Goal: Register for event/course

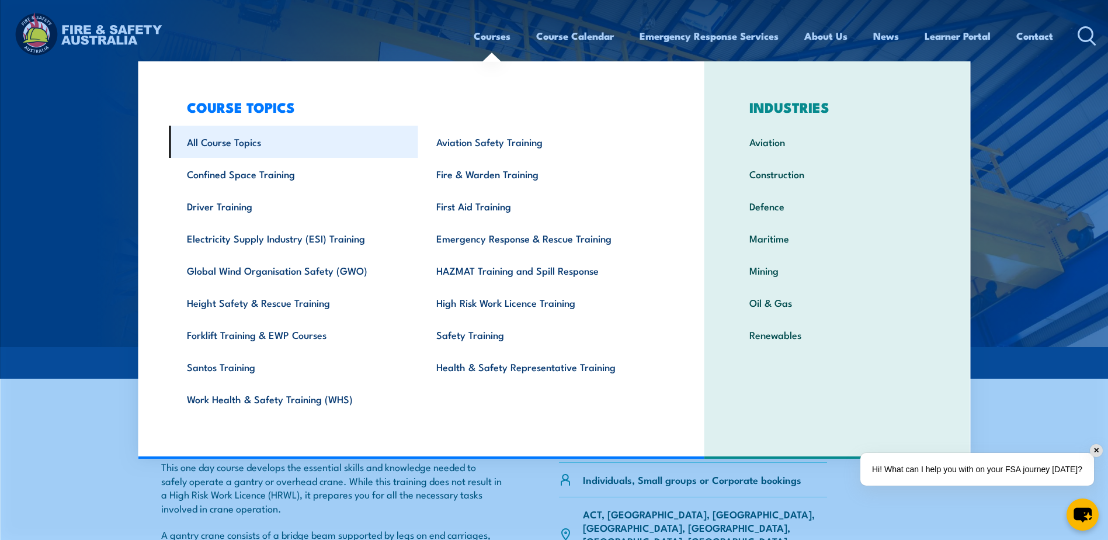
click at [211, 146] on link "All Course Topics" at bounding box center [294, 142] width 250 height 32
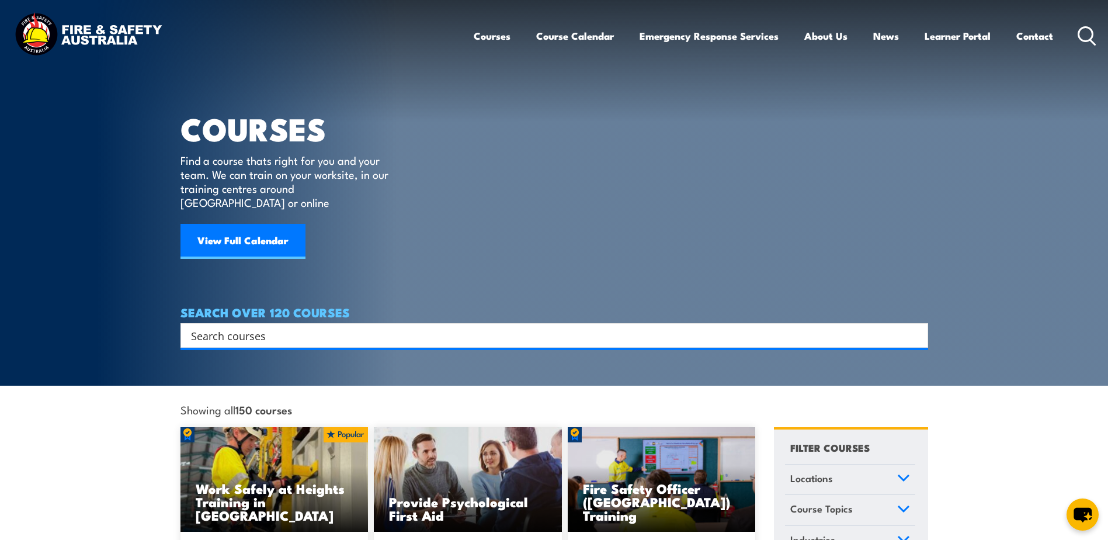
click at [212, 327] on input "Search input" at bounding box center [547, 336] width 712 height 18
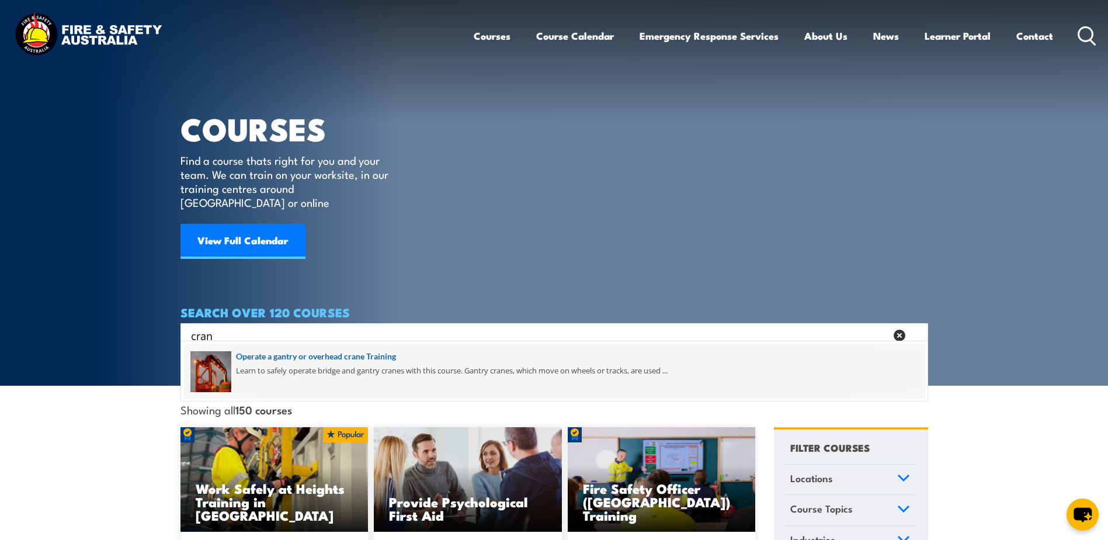
type input "cran"
click at [298, 359] on span at bounding box center [554, 371] width 741 height 55
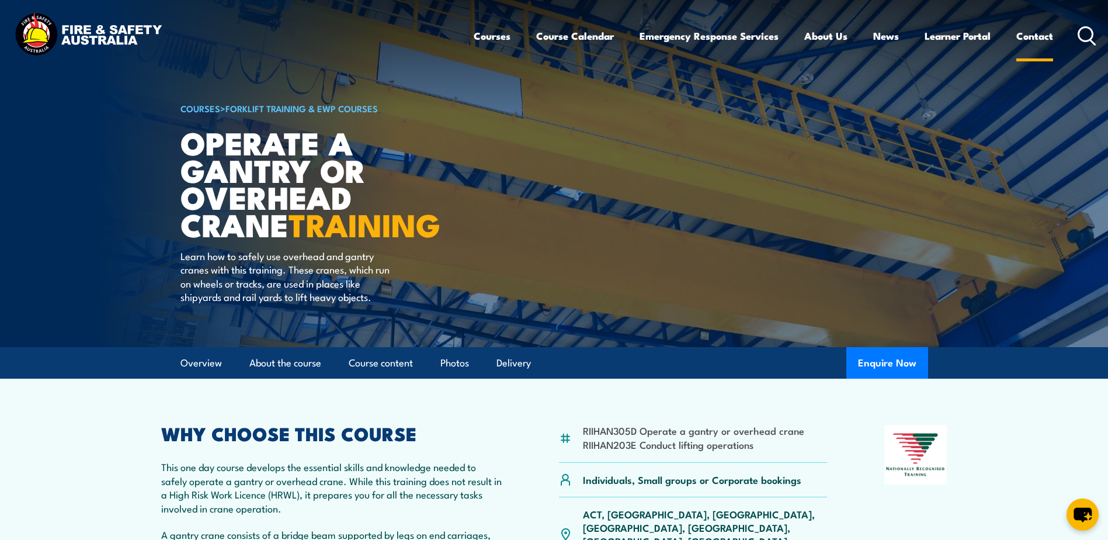
click at [1049, 39] on link "Contact" at bounding box center [1035, 35] width 37 height 31
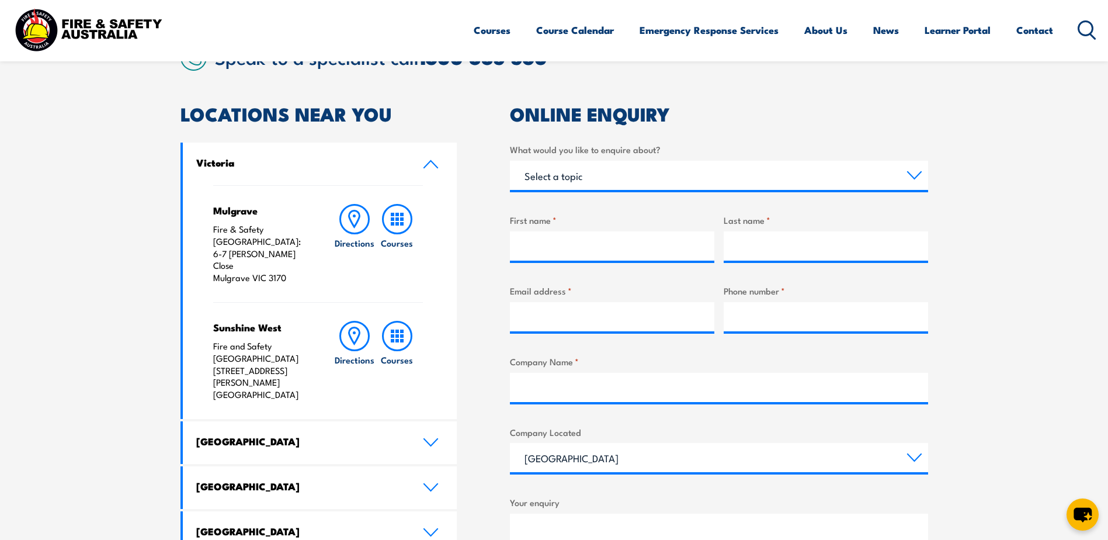
scroll to position [351, 0]
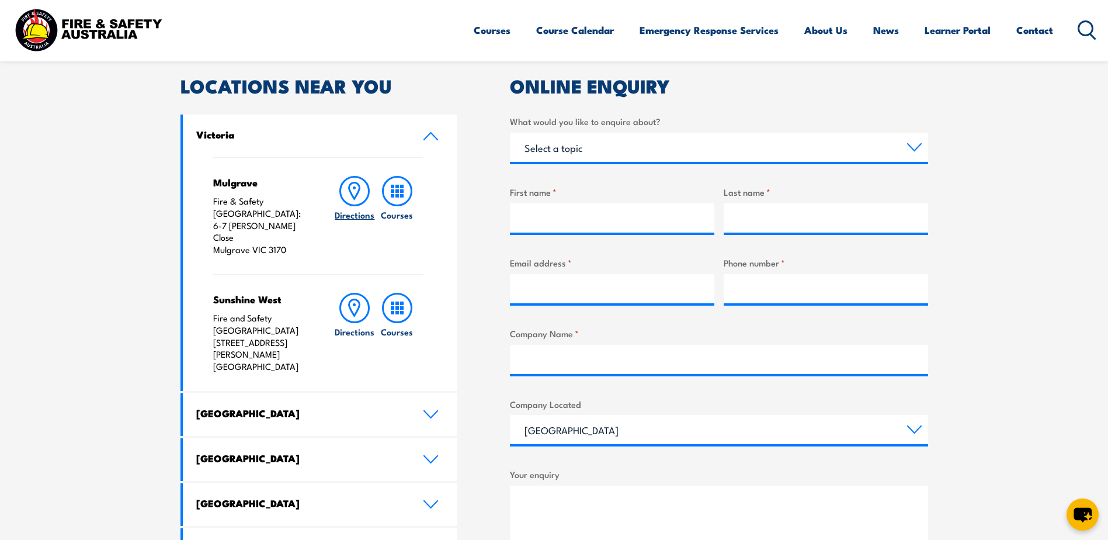
click at [358, 193] on icon at bounding box center [354, 191] width 11 height 16
click at [404, 190] on icon at bounding box center [397, 191] width 30 height 30
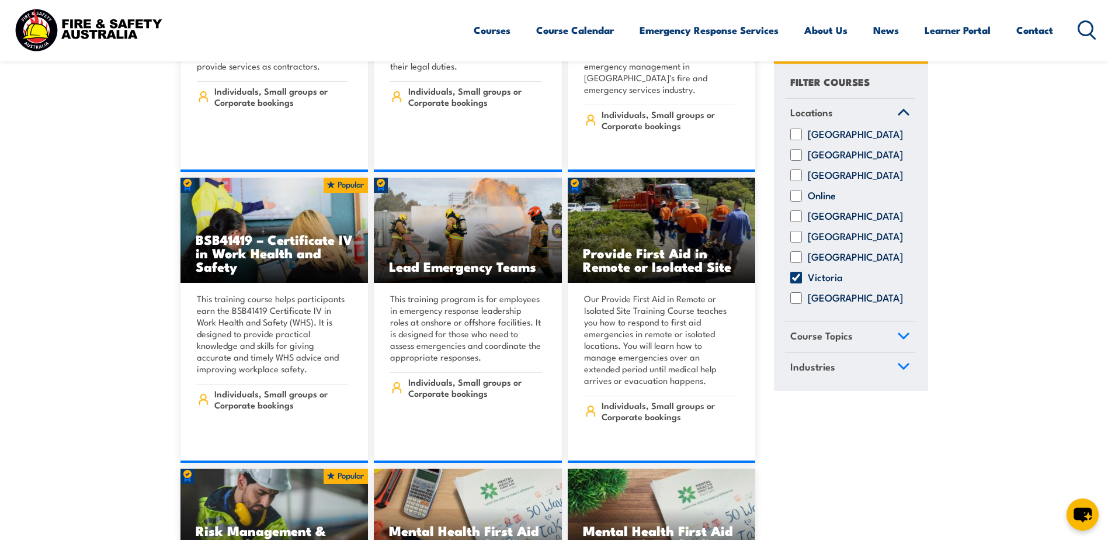
scroll to position [4733, 0]
